Goal: Navigation & Orientation: Find specific page/section

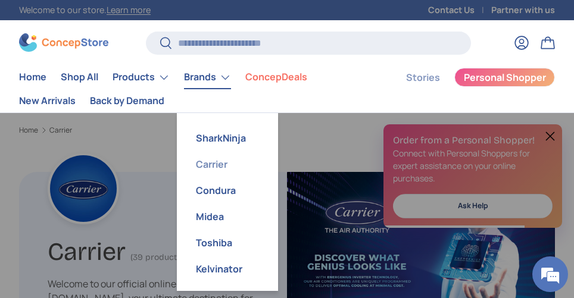
click at [219, 170] on link "Carrier" at bounding box center [227, 164] width 87 height 26
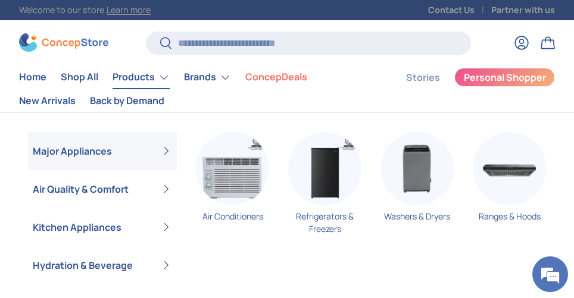
click at [142, 80] on link "Products" at bounding box center [141, 78] width 57 height 24
click at [203, 167] on img "Primary" at bounding box center [232, 168] width 73 height 73
